Goal: Information Seeking & Learning: Learn about a topic

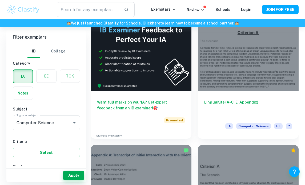
scroll to position [295, 0]
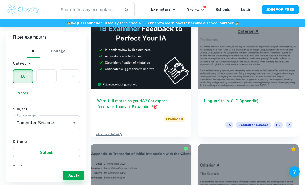
click at [236, 90] on div "LinguaKite (A-C, E, Appendix) IA Computer Science HL 7" at bounding box center [248, 114] width 101 height 48
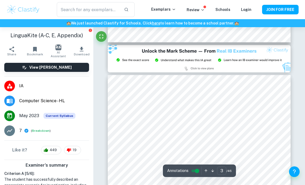
scroll to position [497, 0]
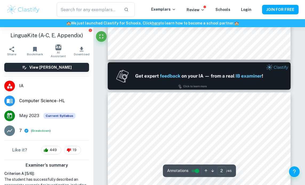
type input "1"
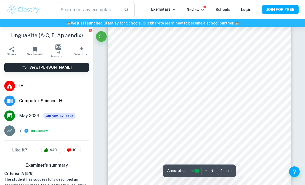
scroll to position [43, 0]
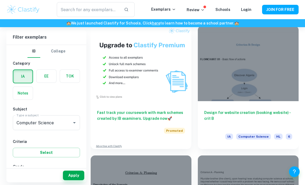
scroll to position [622, 0]
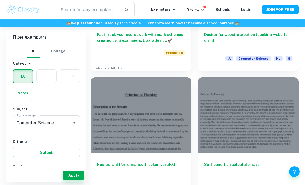
click at [163, 91] on div at bounding box center [141, 116] width 101 height 76
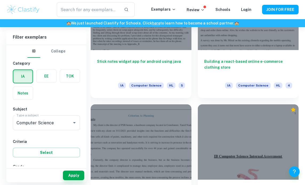
scroll to position [1774, 0]
